Goal: Answer question/provide support: Share knowledge or assist other users

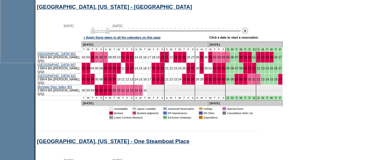
scroll to position [220, 0]
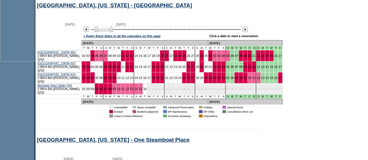
drag, startPoint x: 110, startPoint y: 30, endPoint x: 114, endPoint y: 31, distance: 3.5
click at [113, 31] on img at bounding box center [103, 29] width 19 height 6
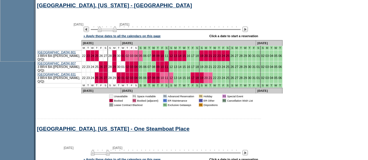
drag, startPoint x: 114, startPoint y: 31, endPoint x: 120, endPoint y: 32, distance: 5.9
click at [117, 32] on img at bounding box center [107, 29] width 19 height 6
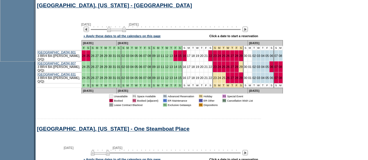
drag, startPoint x: 120, startPoint y: 32, endPoint x: 127, endPoint y: 32, distance: 7.6
click at [126, 32] on img at bounding box center [116, 29] width 19 height 6
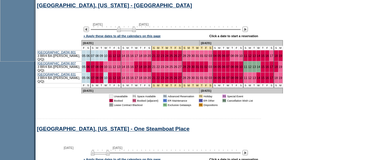
drag, startPoint x: 127, startPoint y: 32, endPoint x: 137, endPoint y: 32, distance: 9.3
click at [136, 32] on img at bounding box center [126, 29] width 19 height 6
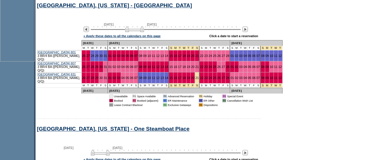
drag, startPoint x: 137, startPoint y: 32, endPoint x: 146, endPoint y: 32, distance: 9.0
click at [144, 32] on img at bounding box center [134, 29] width 19 height 6
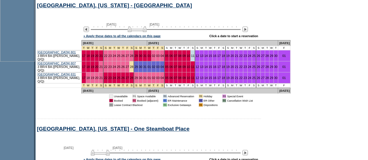
click at [146, 32] on img at bounding box center [137, 29] width 19 height 6
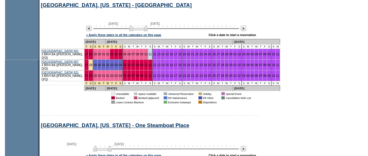
scroll to position [0, 0]
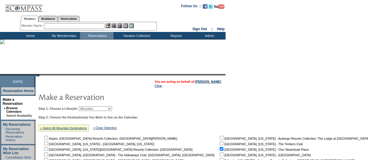
click at [63, 24] on input "text" at bounding box center [74, 26] width 60 height 6
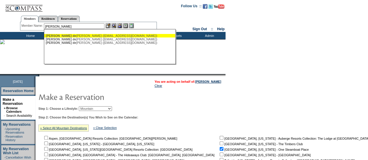
click at [81, 34] on div "[PERSON_NAME] [PERSON_NAME] ([EMAIL_ADDRESS][DOMAIN_NAME])" at bounding box center [110, 35] width 128 height 3
type input "[PERSON_NAME] [PERSON_NAME] ([EMAIL_ADDRESS][DOMAIN_NAME])"
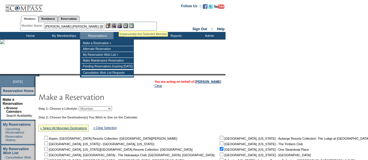
click at [119, 25] on img at bounding box center [119, 25] width 5 height 5
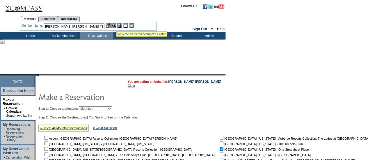
click at [116, 25] on img at bounding box center [113, 25] width 5 height 5
